Goal: Learn about a topic

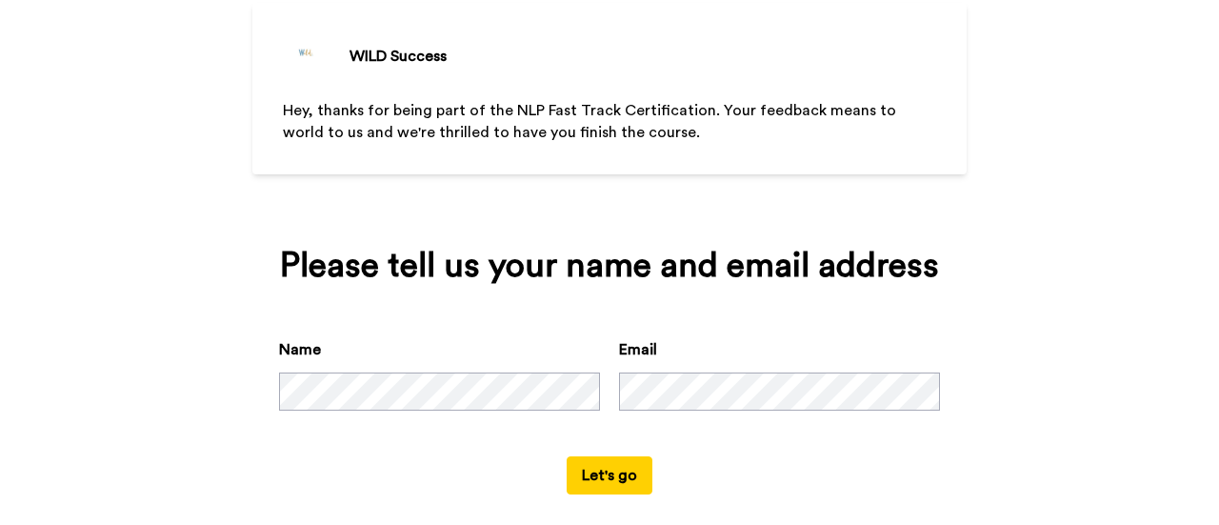
scroll to position [141, 0]
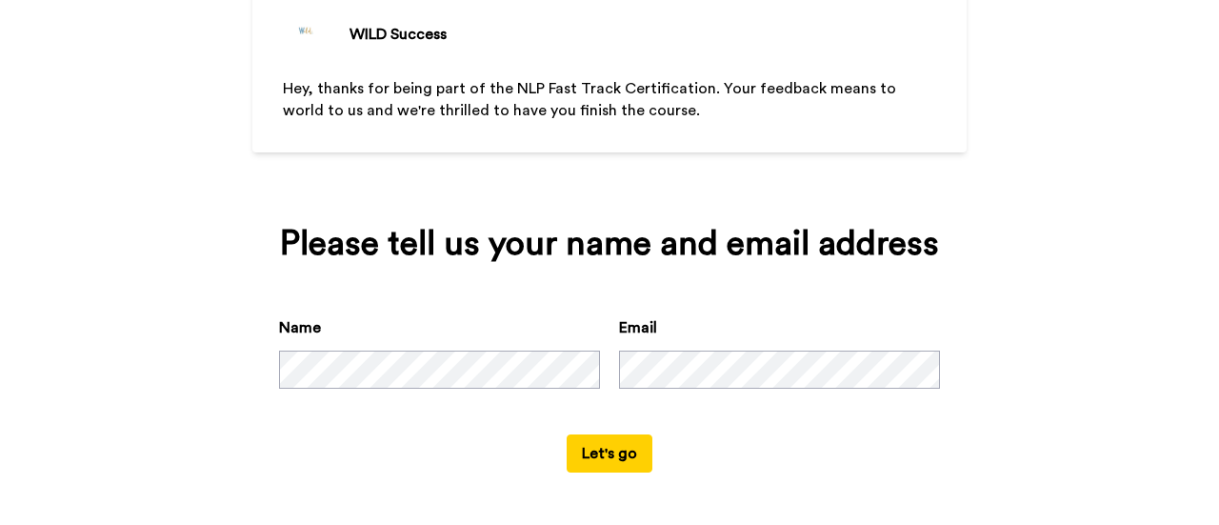
click at [607, 445] on button "Let's go" at bounding box center [610, 453] width 86 height 38
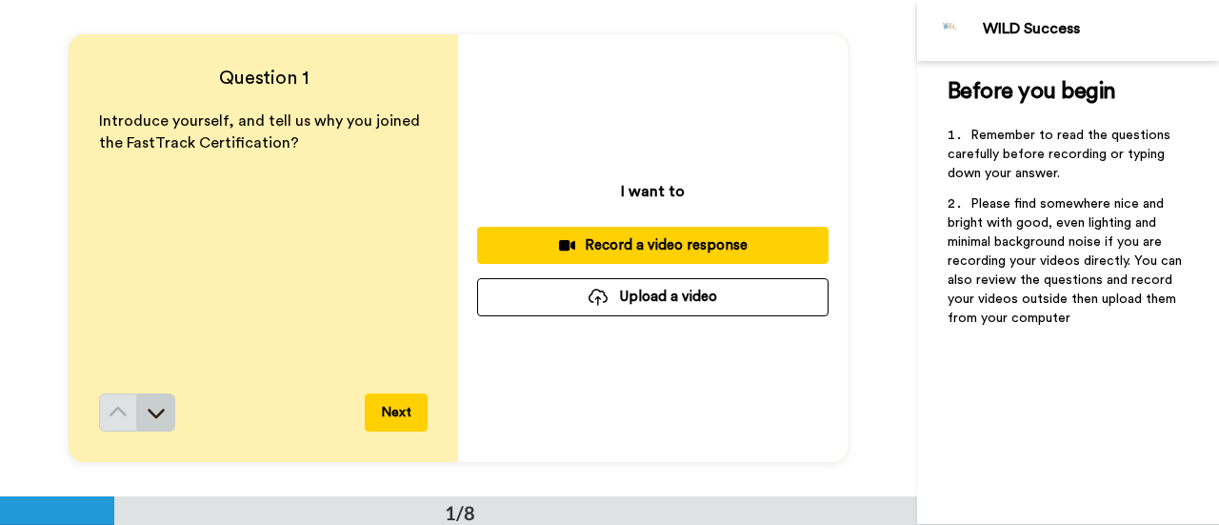
click at [159, 409] on icon at bounding box center [156, 412] width 19 height 19
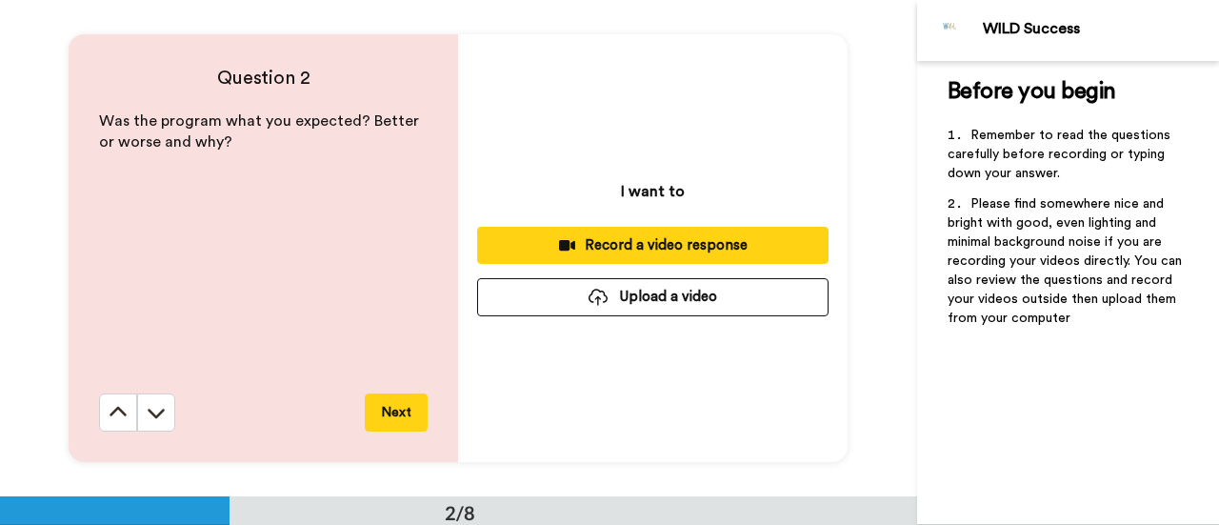
scroll to position [497, 0]
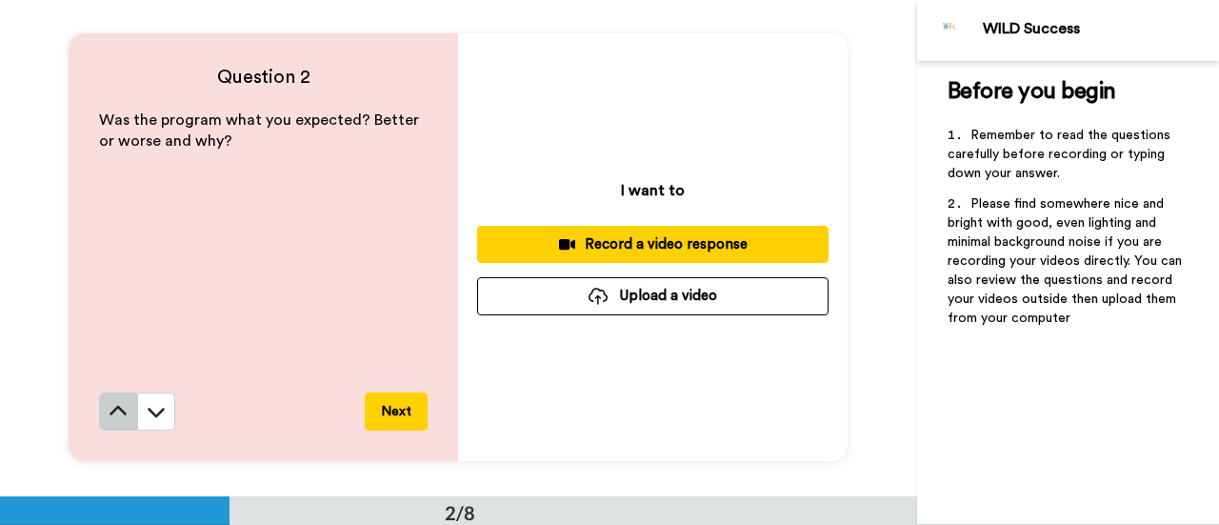
click at [109, 405] on icon at bounding box center [118, 411] width 19 height 19
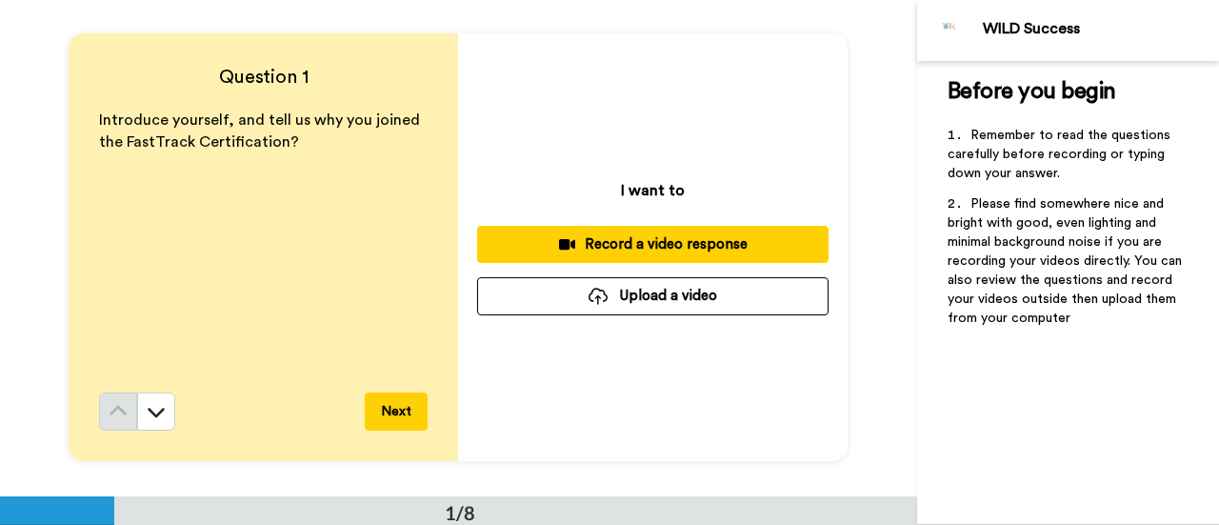
scroll to position [0, 0]
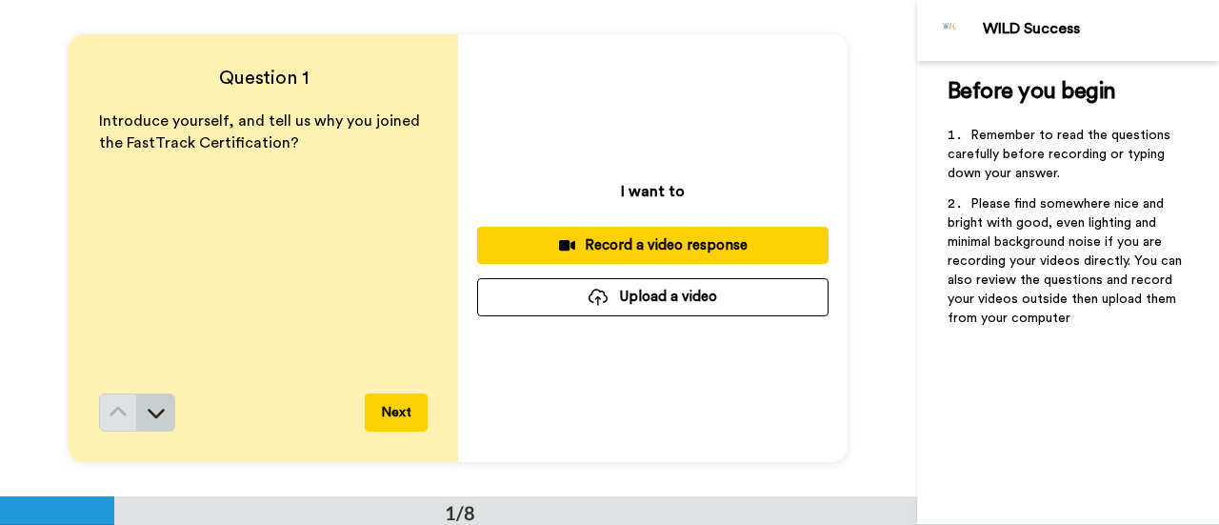
click at [149, 412] on icon at bounding box center [157, 415] width 17 height 10
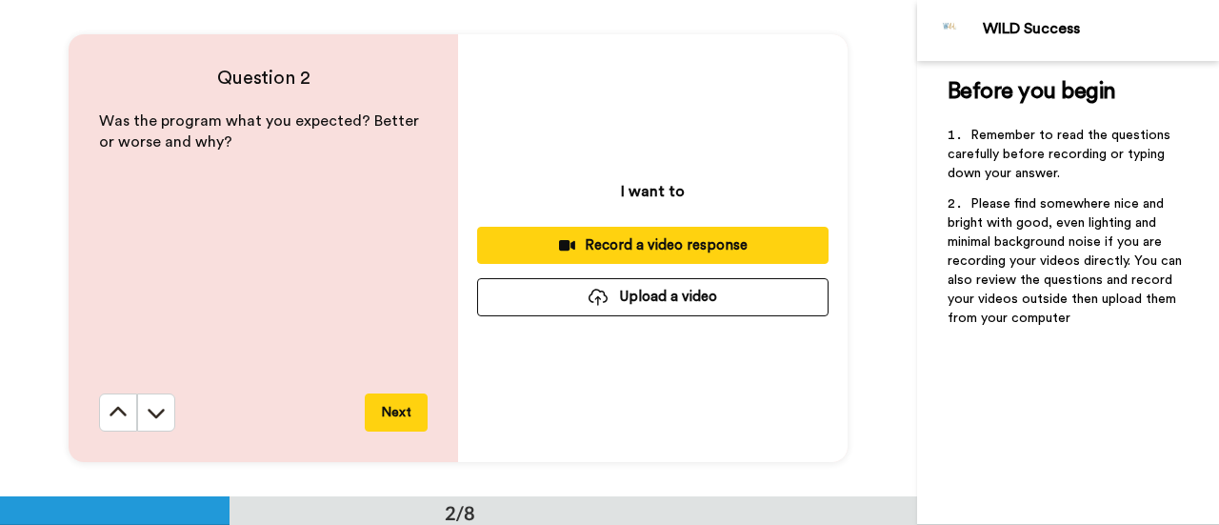
scroll to position [497, 0]
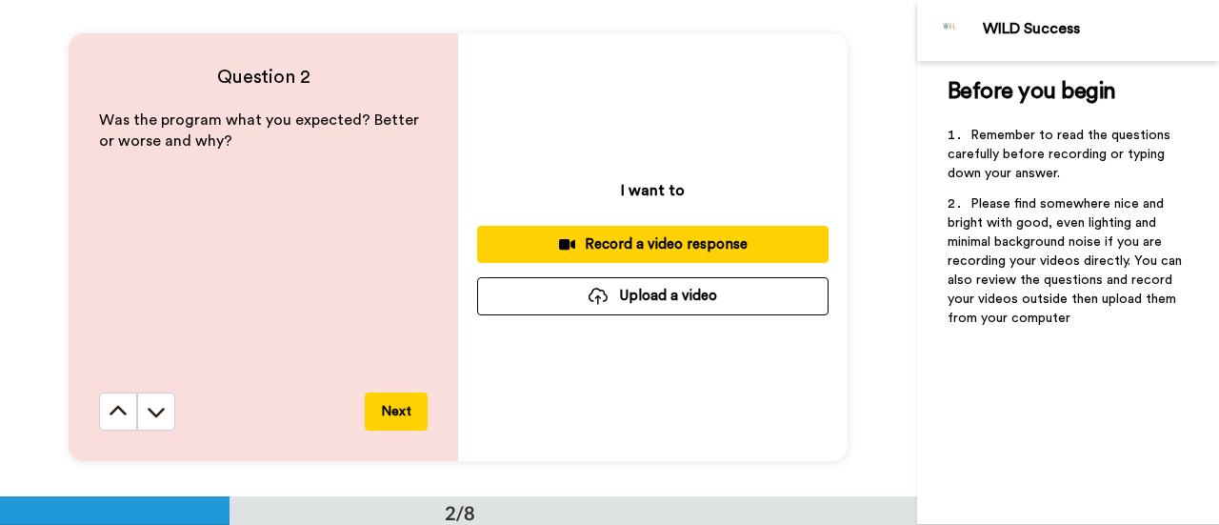
click at [147, 412] on icon at bounding box center [156, 411] width 19 height 19
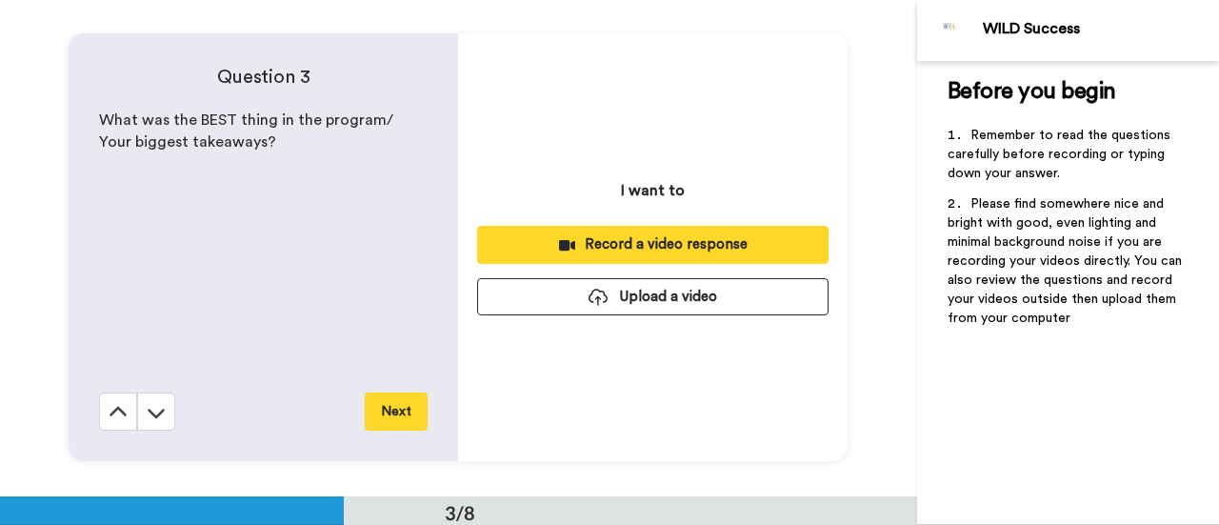
scroll to position [993, 0]
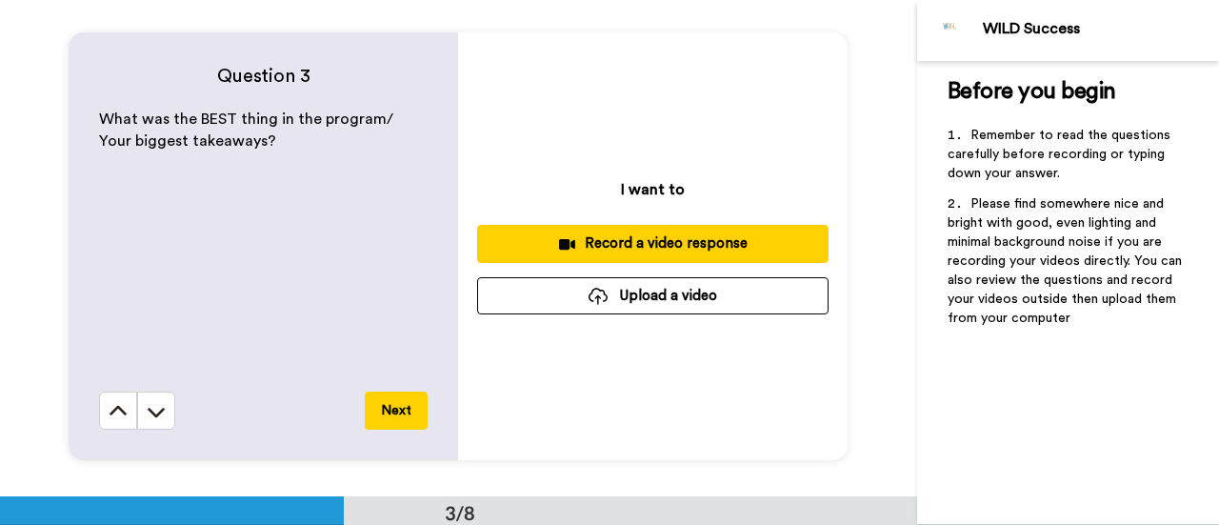
click at [147, 412] on icon at bounding box center [156, 411] width 19 height 19
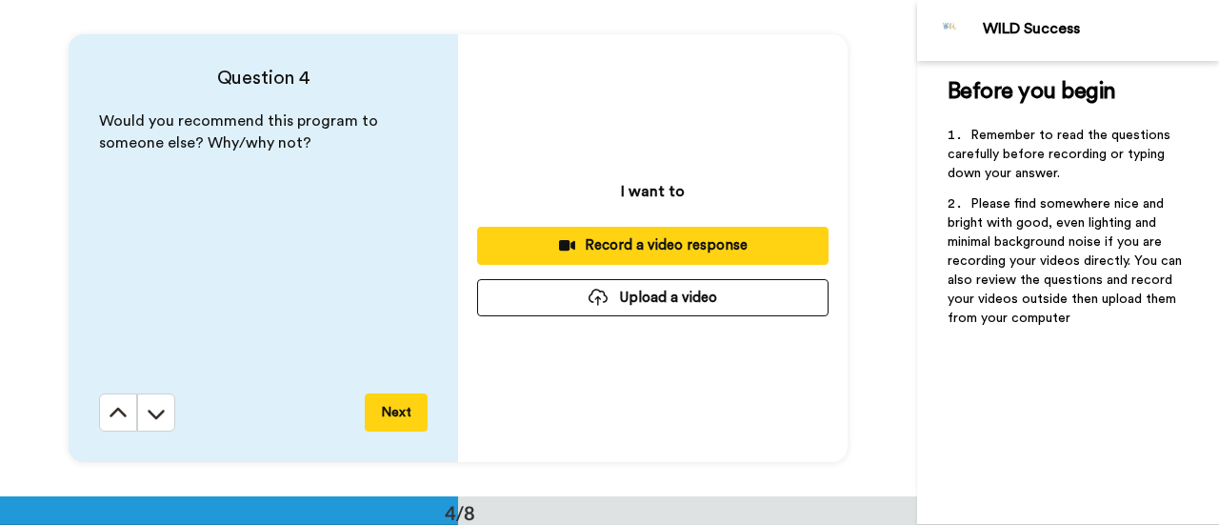
scroll to position [1490, 0]
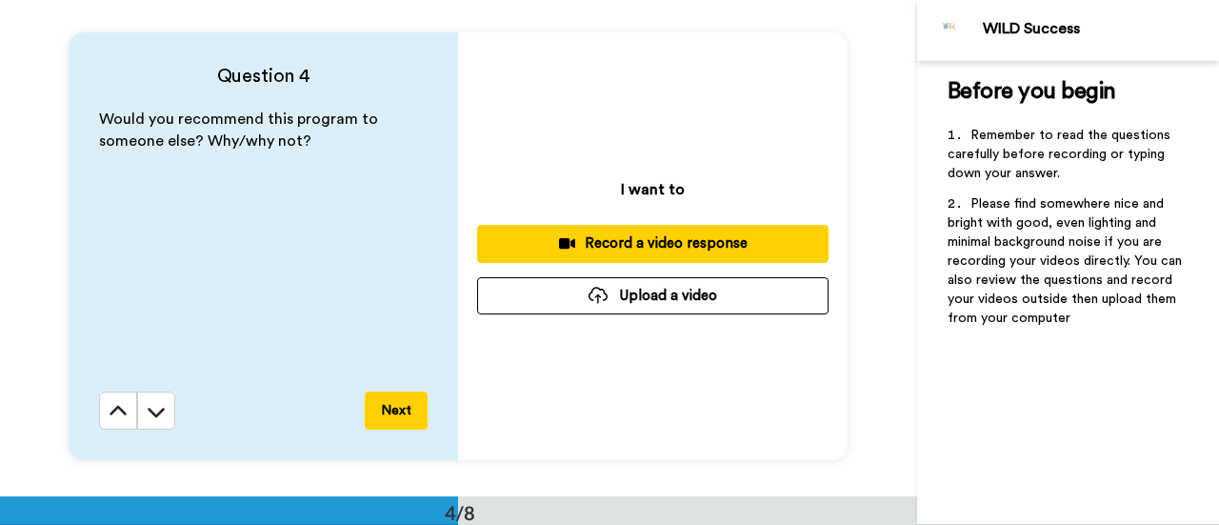
click at [147, 412] on icon at bounding box center [156, 411] width 19 height 19
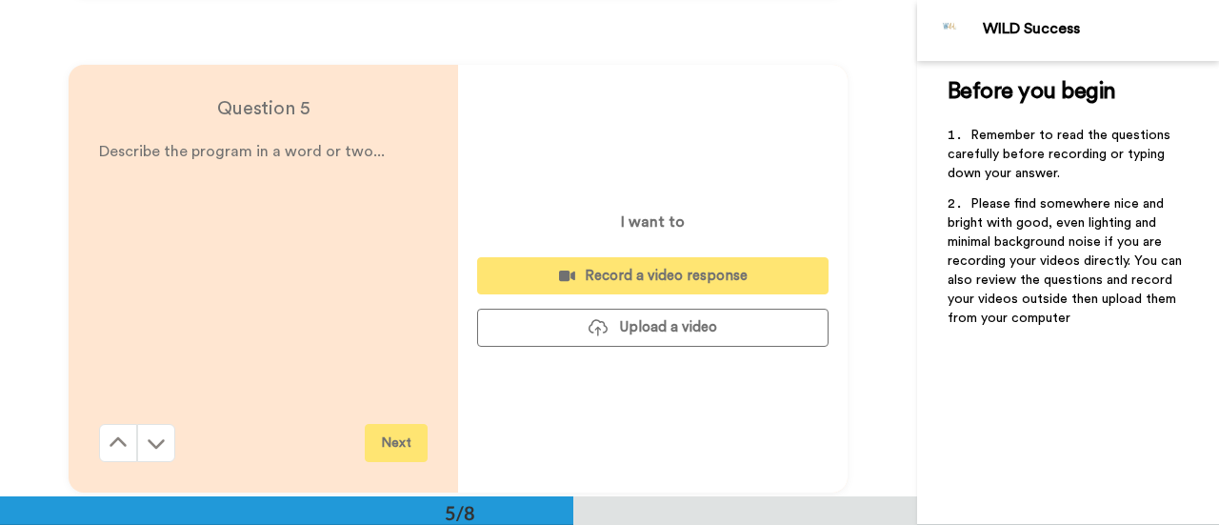
scroll to position [1986, 0]
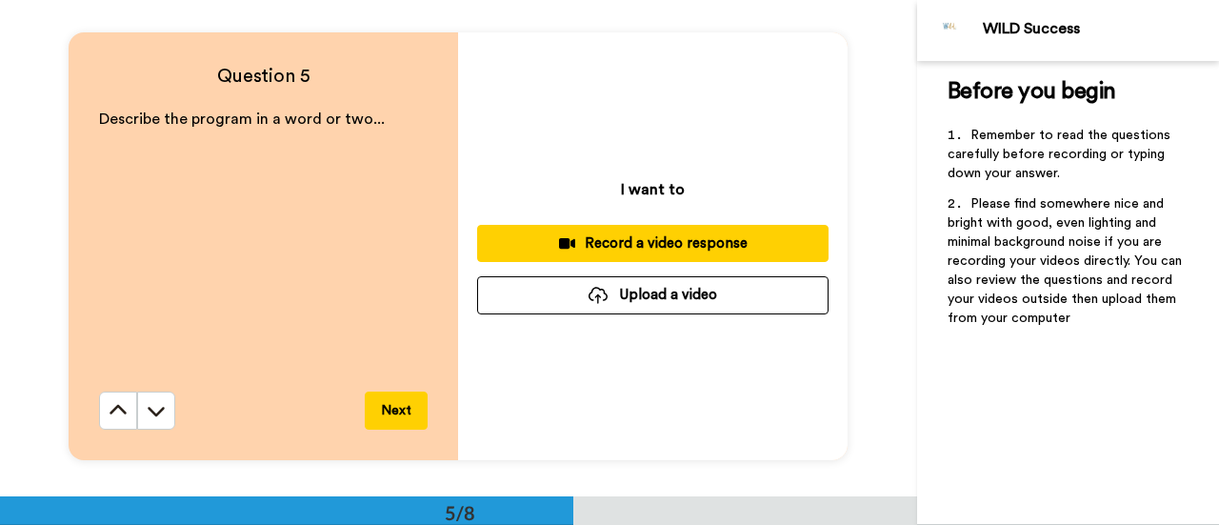
click at [147, 412] on icon at bounding box center [156, 410] width 19 height 19
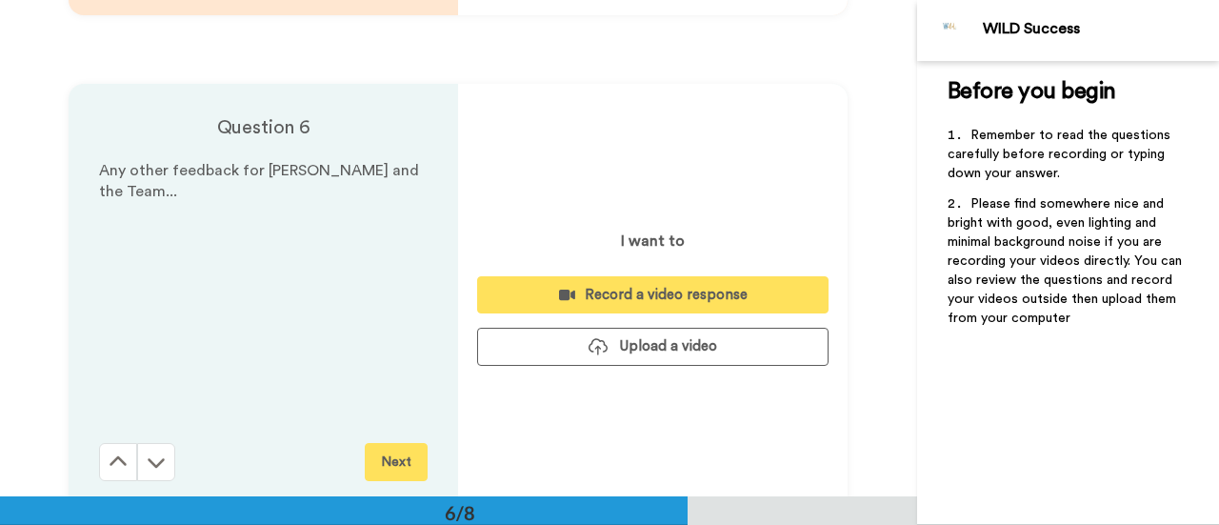
scroll to position [2482, 0]
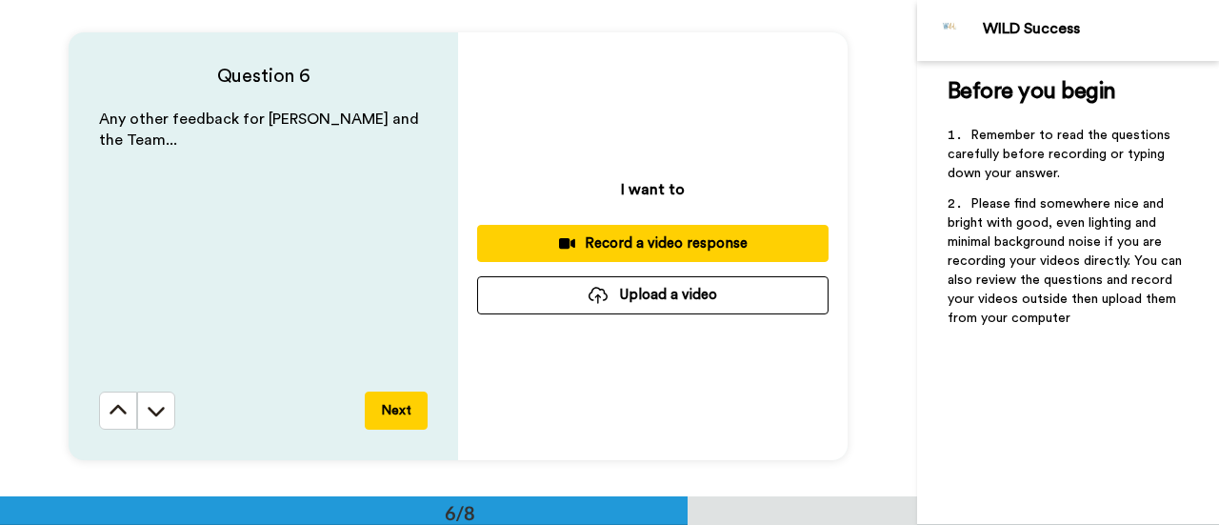
click at [149, 412] on icon at bounding box center [157, 412] width 17 height 10
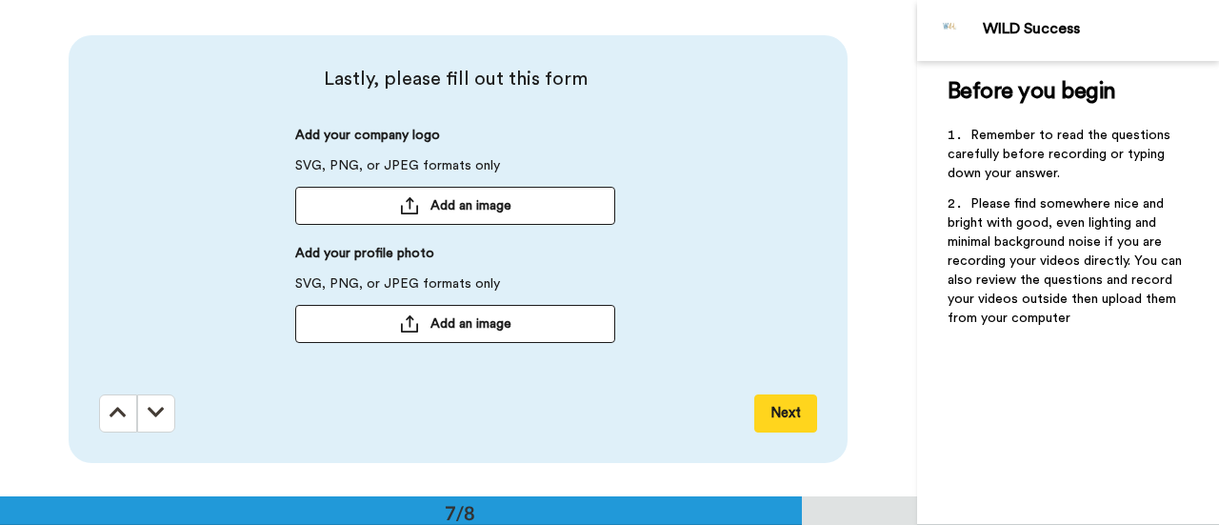
scroll to position [2978, 0]
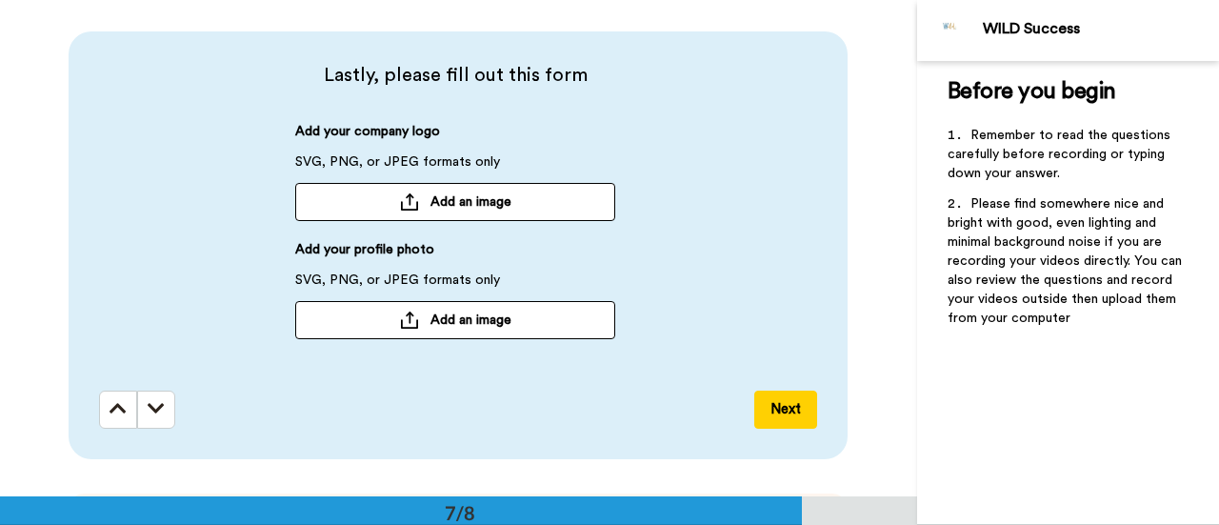
click at [148, 412] on icon at bounding box center [156, 408] width 17 height 19
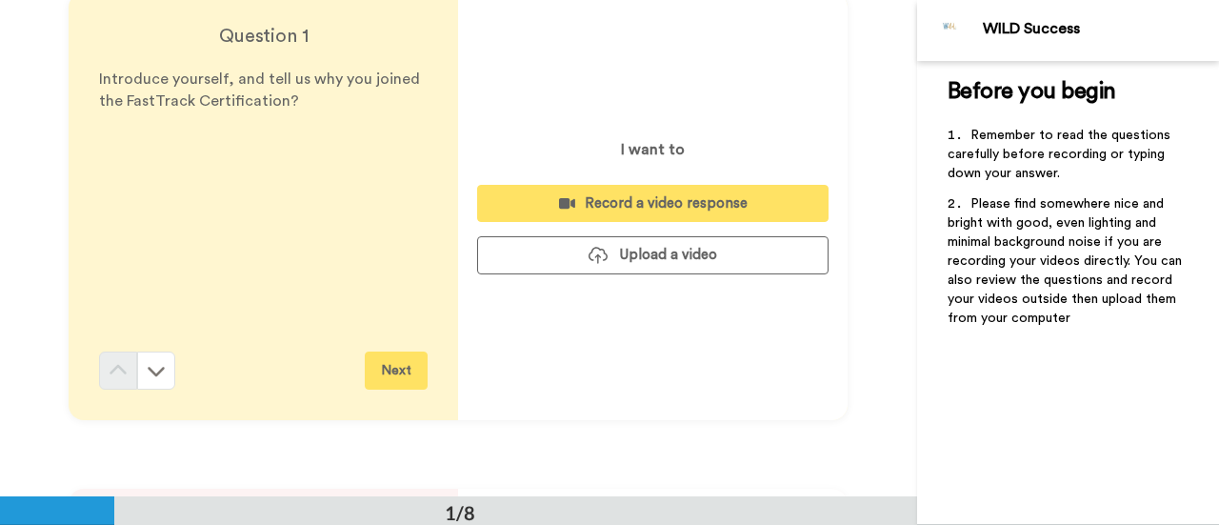
scroll to position [0, 0]
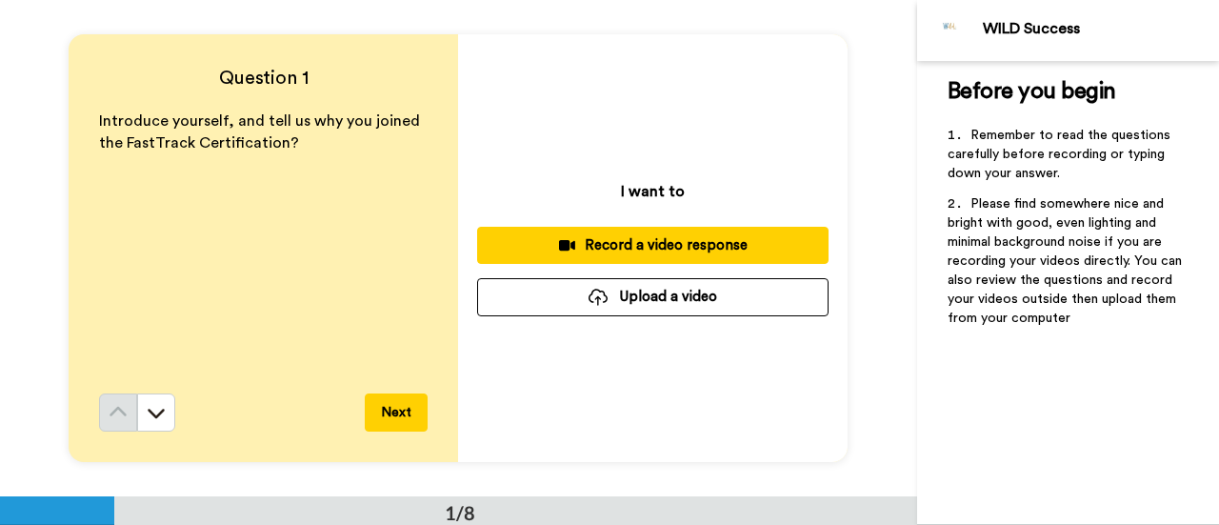
click at [947, 23] on img at bounding box center [951, 31] width 46 height 46
